Goal: Transaction & Acquisition: Purchase product/service

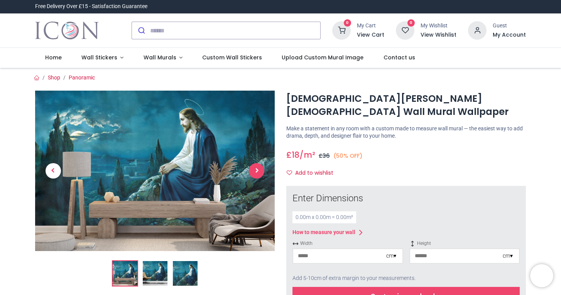
click at [255, 172] on span "Next" at bounding box center [256, 170] width 15 height 15
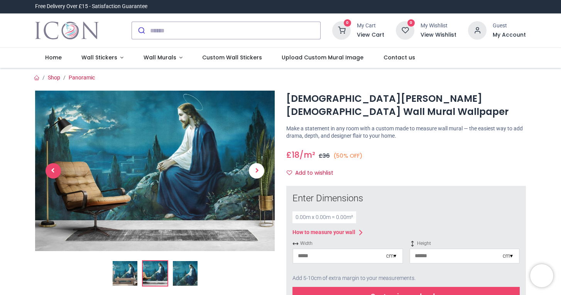
click at [50, 171] on span "Previous" at bounding box center [52, 170] width 15 height 15
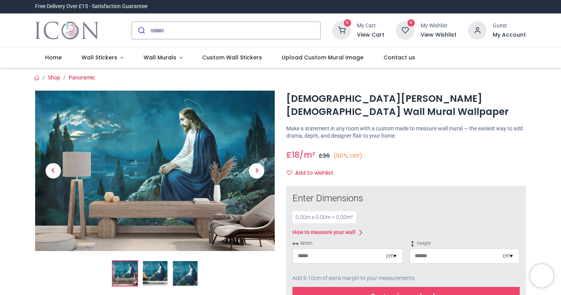
click at [131, 162] on img at bounding box center [154, 171] width 239 height 160
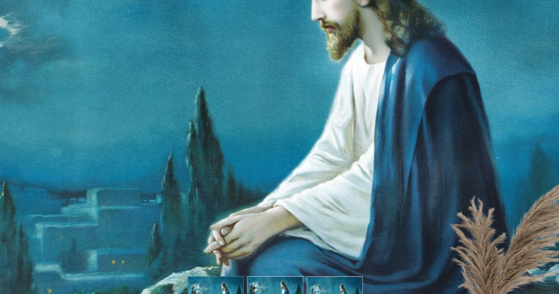
drag, startPoint x: 278, startPoint y: 124, endPoint x: 202, endPoint y: 262, distance: 157.5
click at [202, 262] on html "Login • Register Home Wall Stickers" at bounding box center [279, 147] width 559 height 294
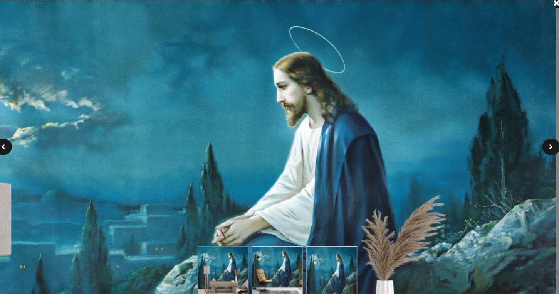
drag, startPoint x: 290, startPoint y: 208, endPoint x: 295, endPoint y: 182, distance: 26.9
click at [295, 182] on img at bounding box center [206, 236] width 686 height 460
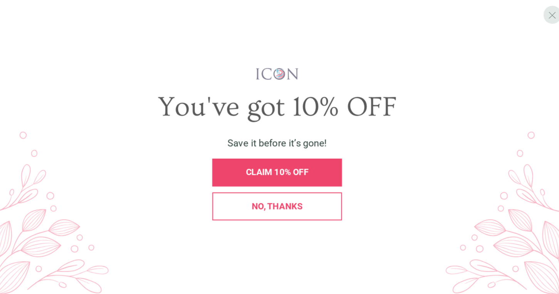
click at [537, 21] on div "X" at bounding box center [545, 19] width 17 height 17
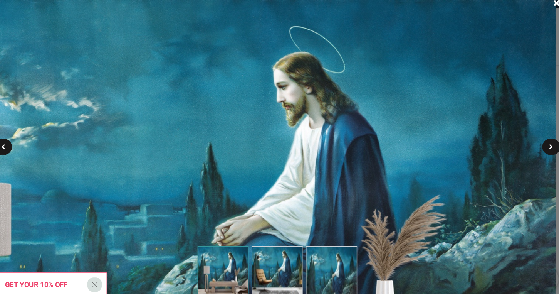
click at [463, 76] on img at bounding box center [206, 236] width 686 height 460
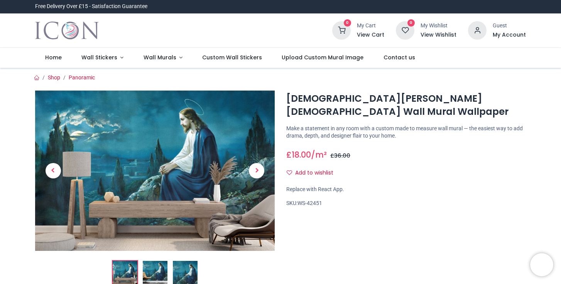
click at [148, 178] on img at bounding box center [154, 171] width 239 height 160
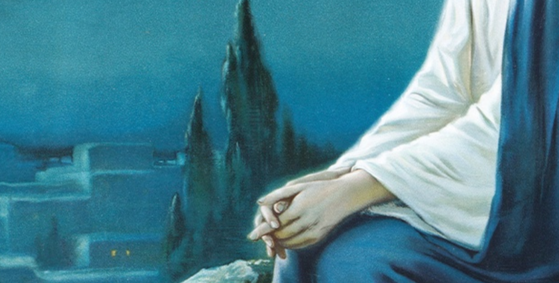
drag, startPoint x: 197, startPoint y: 84, endPoint x: 98, endPoint y: 189, distance: 144.8
click at [98, 189] on img at bounding box center [234, 172] width 1184 height 793
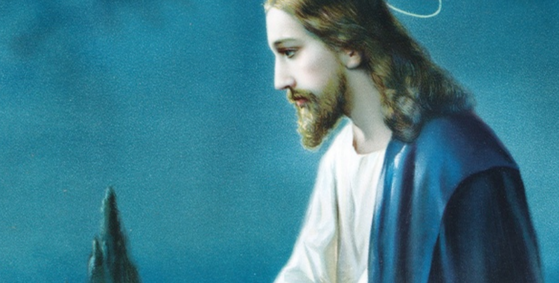
drag, startPoint x: 223, startPoint y: 113, endPoint x: 150, endPoint y: 217, distance: 126.7
click at [150, 217] on html "Login • Register Home Wall Stickers" at bounding box center [279, 141] width 559 height 283
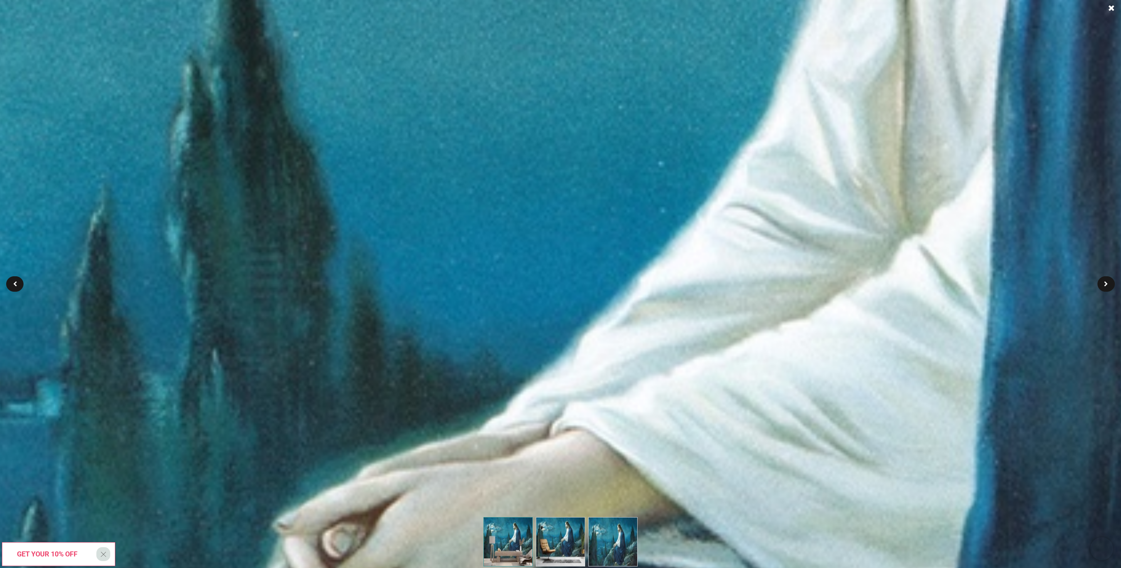
drag, startPoint x: 791, startPoint y: 190, endPoint x: 360, endPoint y: 429, distance: 492.8
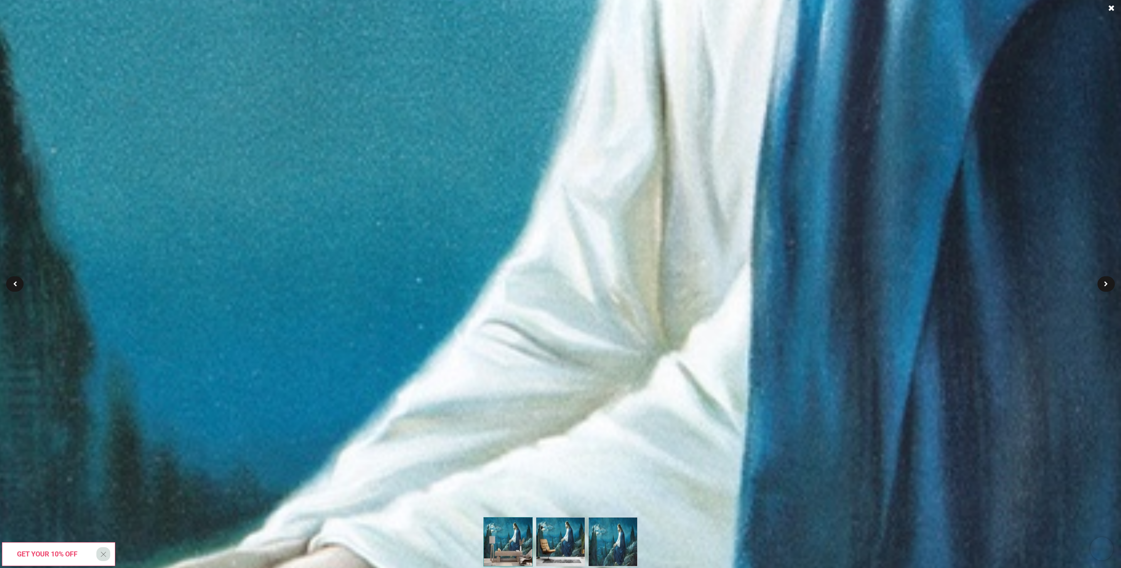
drag, startPoint x: 809, startPoint y: 228, endPoint x: 671, endPoint y: 330, distance: 171.5
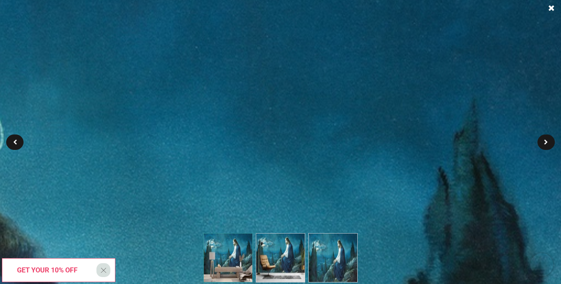
click at [225, 259] on img at bounding box center [227, 257] width 49 height 49
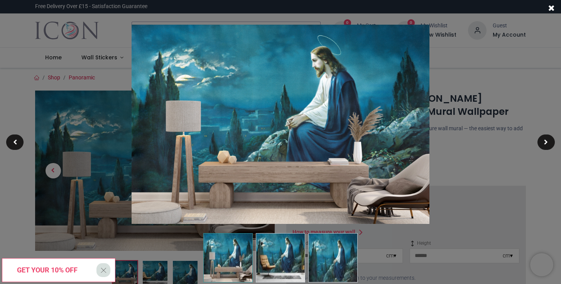
click at [247, 258] on img at bounding box center [227, 257] width 49 height 49
click at [547, 18] on div at bounding box center [280, 142] width 561 height 284
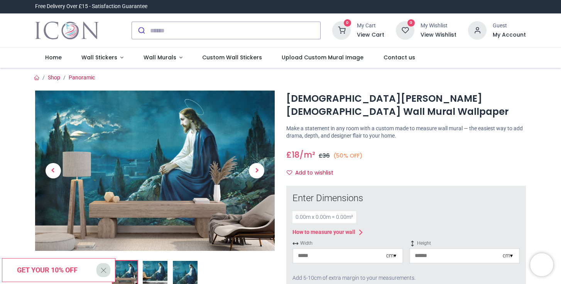
click at [163, 179] on img at bounding box center [154, 171] width 239 height 160
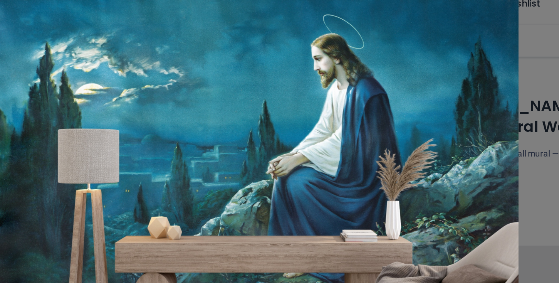
drag, startPoint x: 157, startPoint y: 26, endPoint x: 157, endPoint y: 41, distance: 15.0
click at [157, 41] on img at bounding box center [278, 139] width 325 height 218
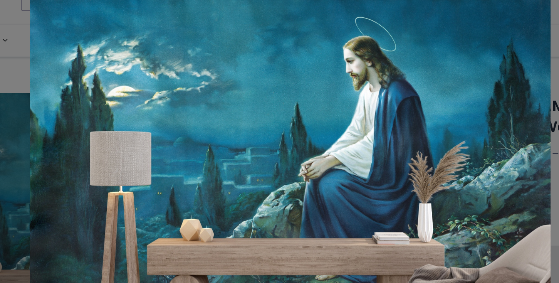
drag, startPoint x: 157, startPoint y: 41, endPoint x: 177, endPoint y: 43, distance: 20.1
click at [177, 43] on img at bounding box center [298, 140] width 325 height 218
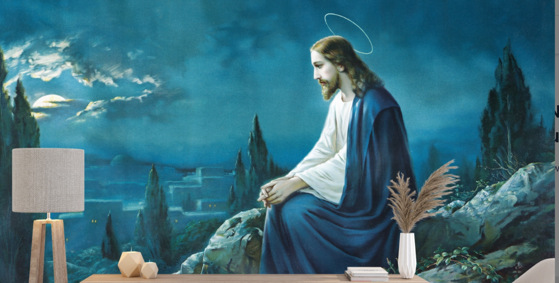
drag, startPoint x: 147, startPoint y: 39, endPoint x: 124, endPoint y: 42, distance: 23.8
click at [124, 42] on img at bounding box center [275, 144] width 325 height 218
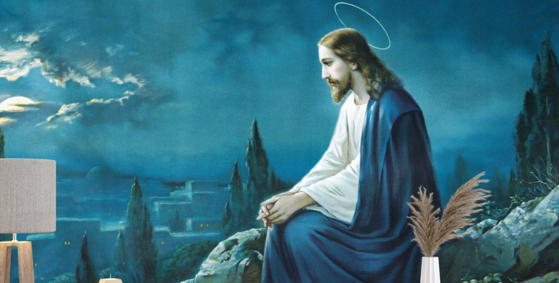
click at [141, 37] on img at bounding box center [275, 144] width 325 height 218
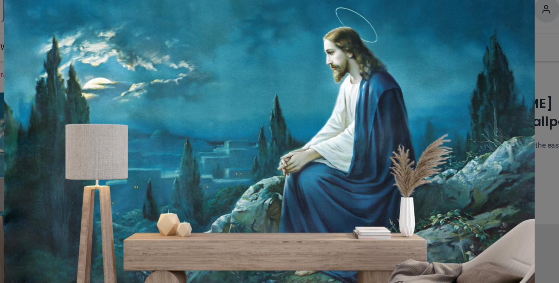
click at [224, 59] on img at bounding box center [276, 144] width 385 height 258
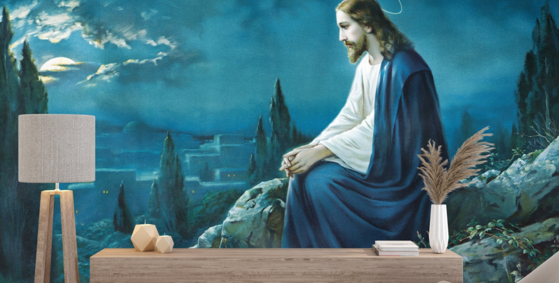
click at [224, 59] on img at bounding box center [275, 143] width 473 height 317
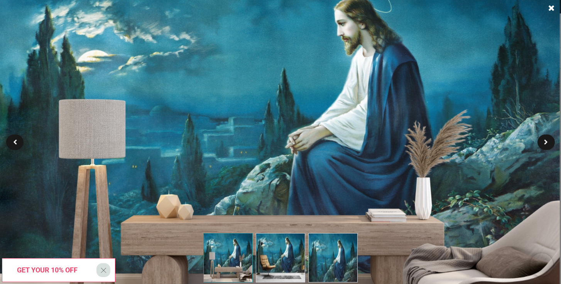
click at [310, 82] on img at bounding box center [277, 144] width 566 height 379
